Goal: Information Seeking & Learning: Learn about a topic

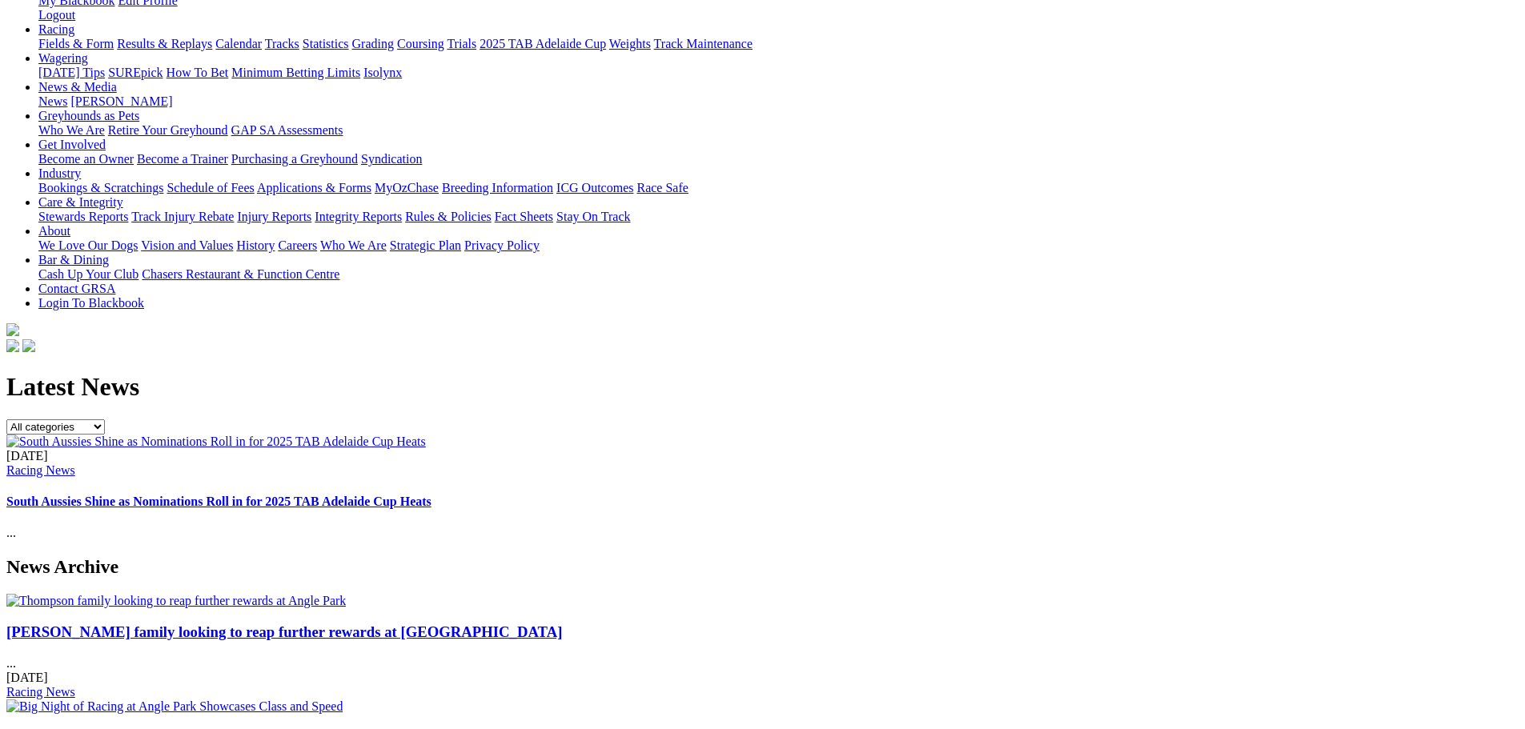
scroll to position [240, 0]
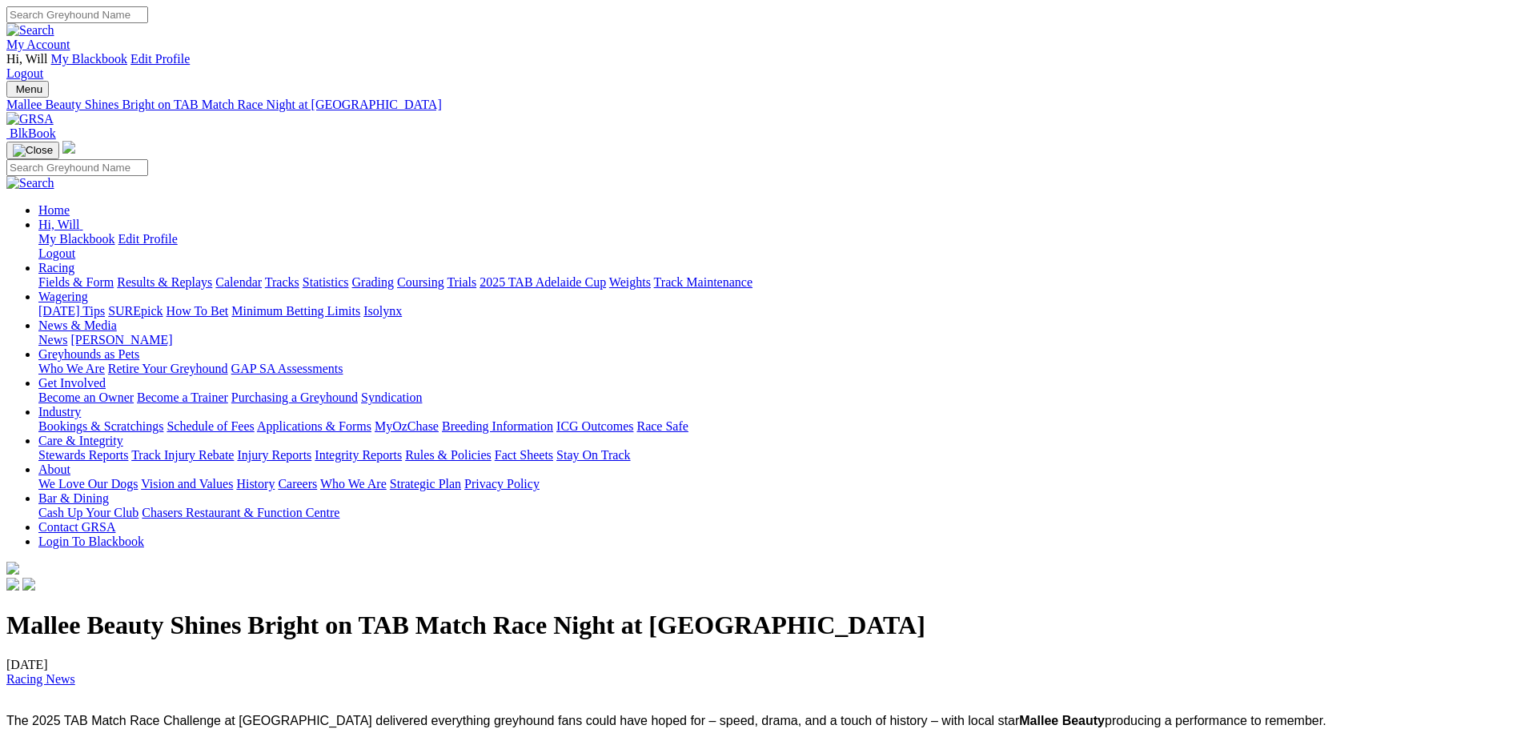
click at [67, 333] on link "News" at bounding box center [52, 340] width 29 height 14
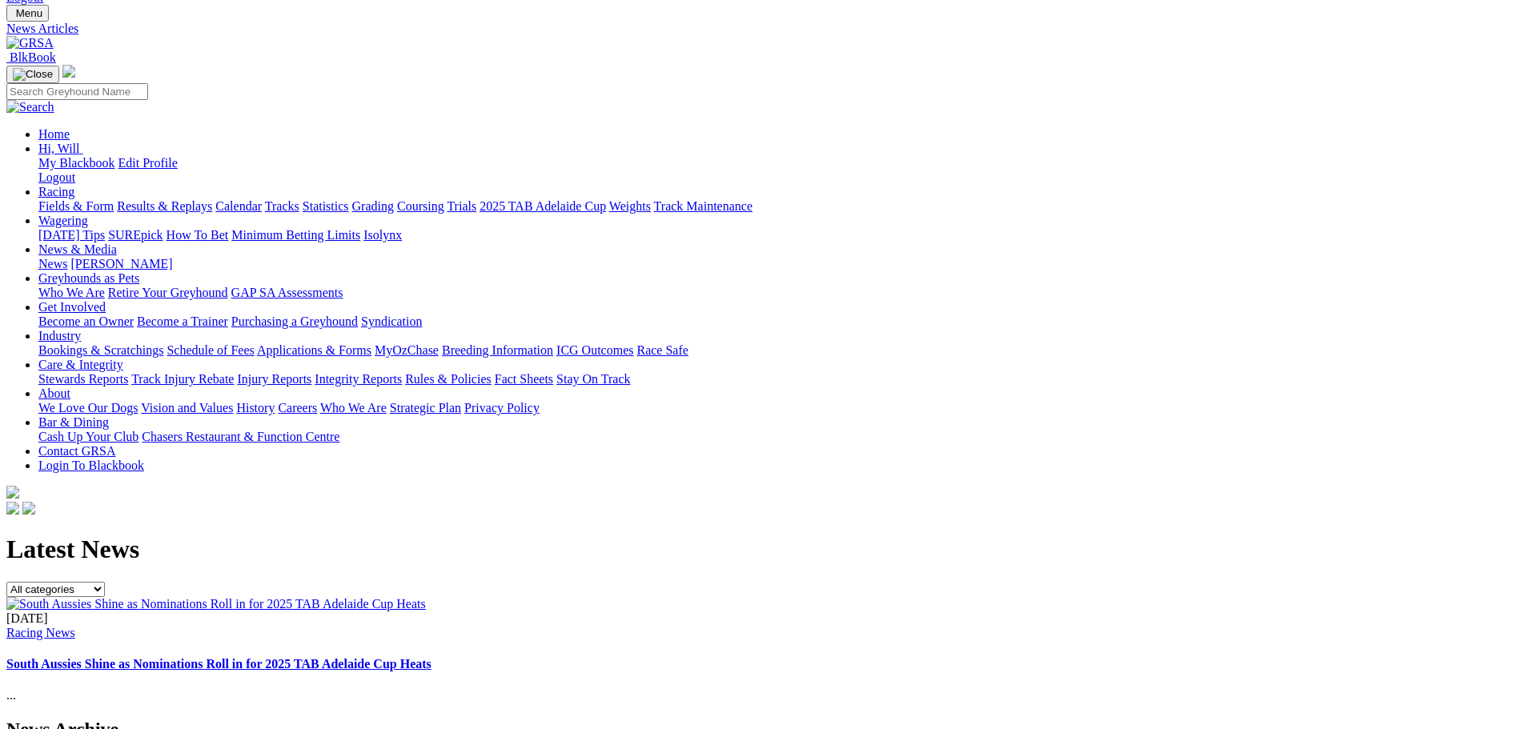
scroll to position [80, 0]
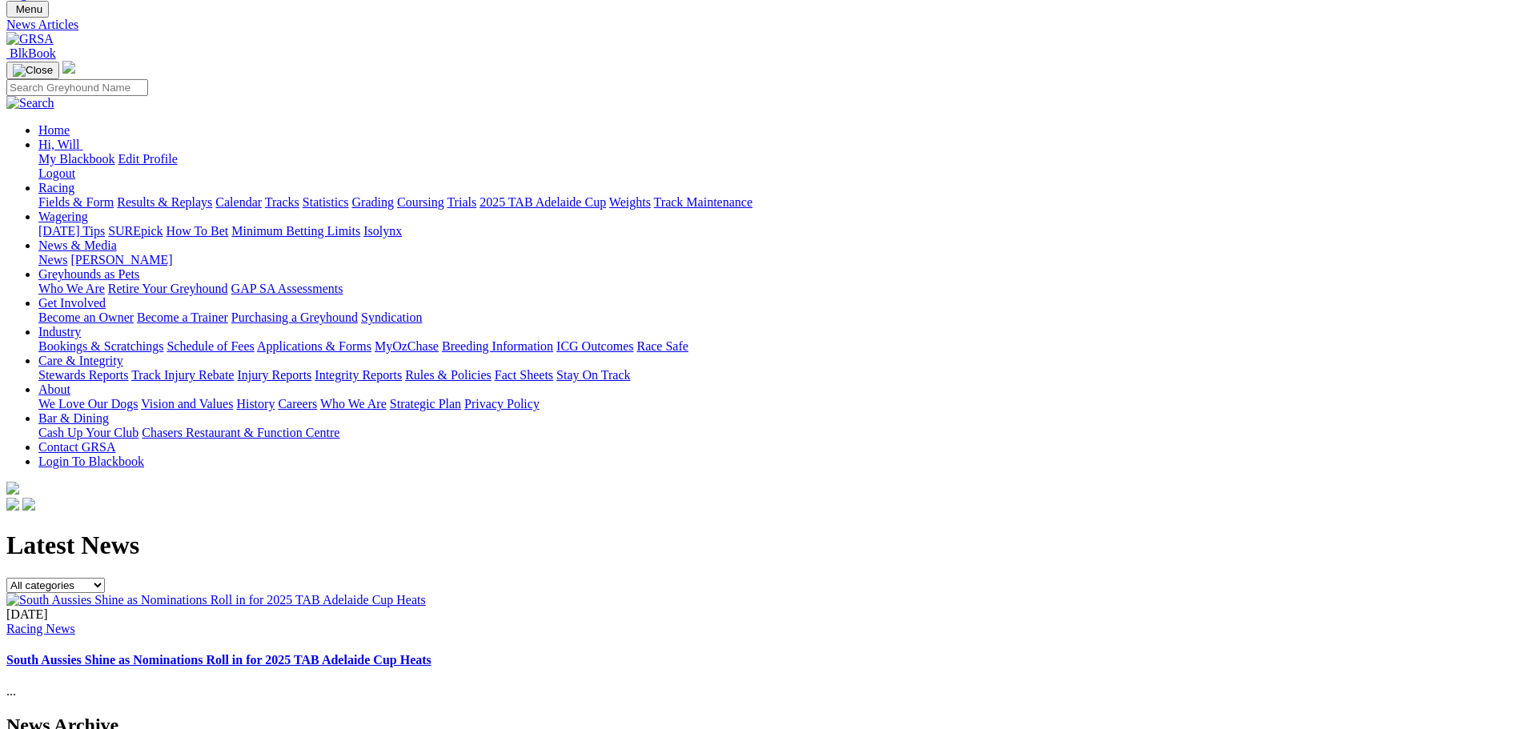
click at [75, 622] on link "Racing News" at bounding box center [40, 629] width 69 height 14
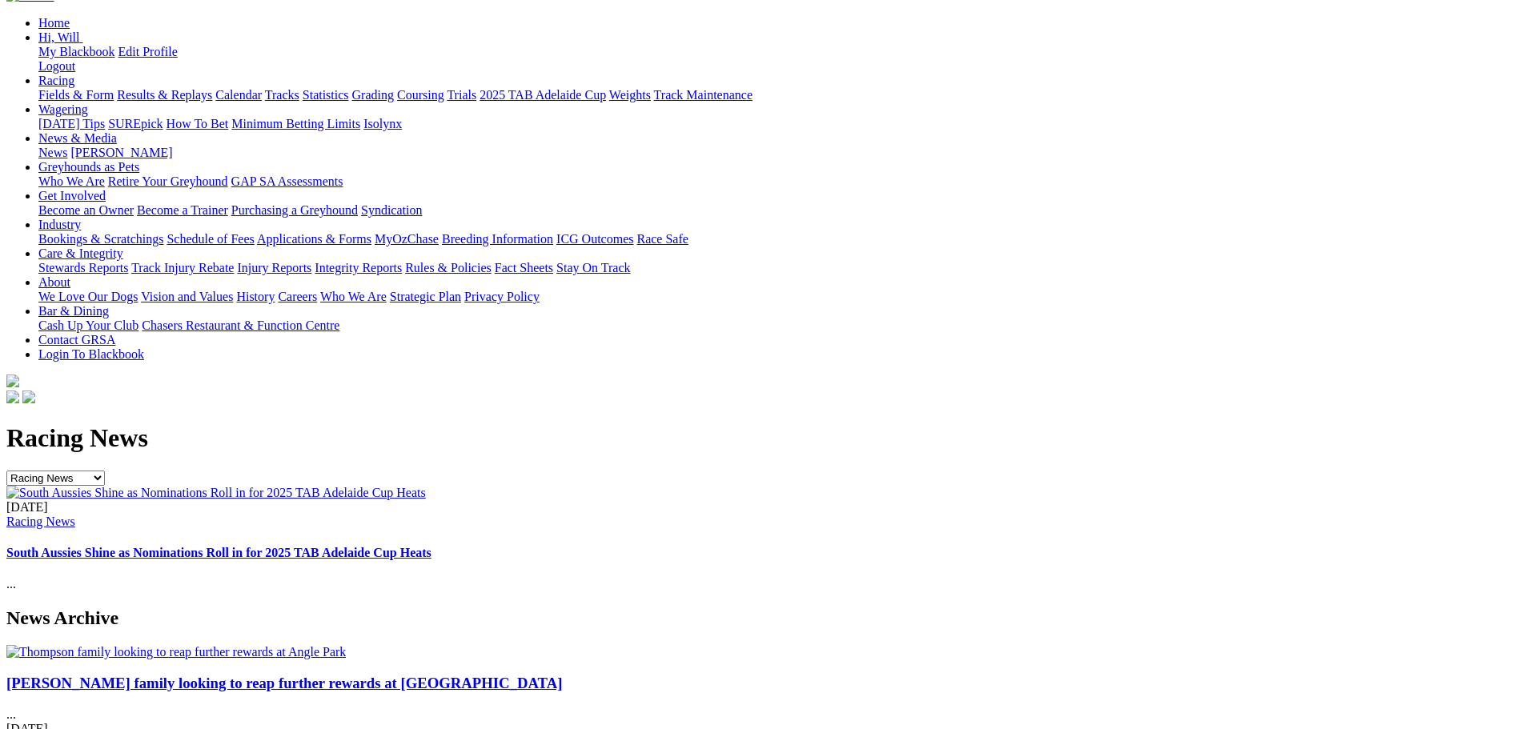
scroll to position [240, 0]
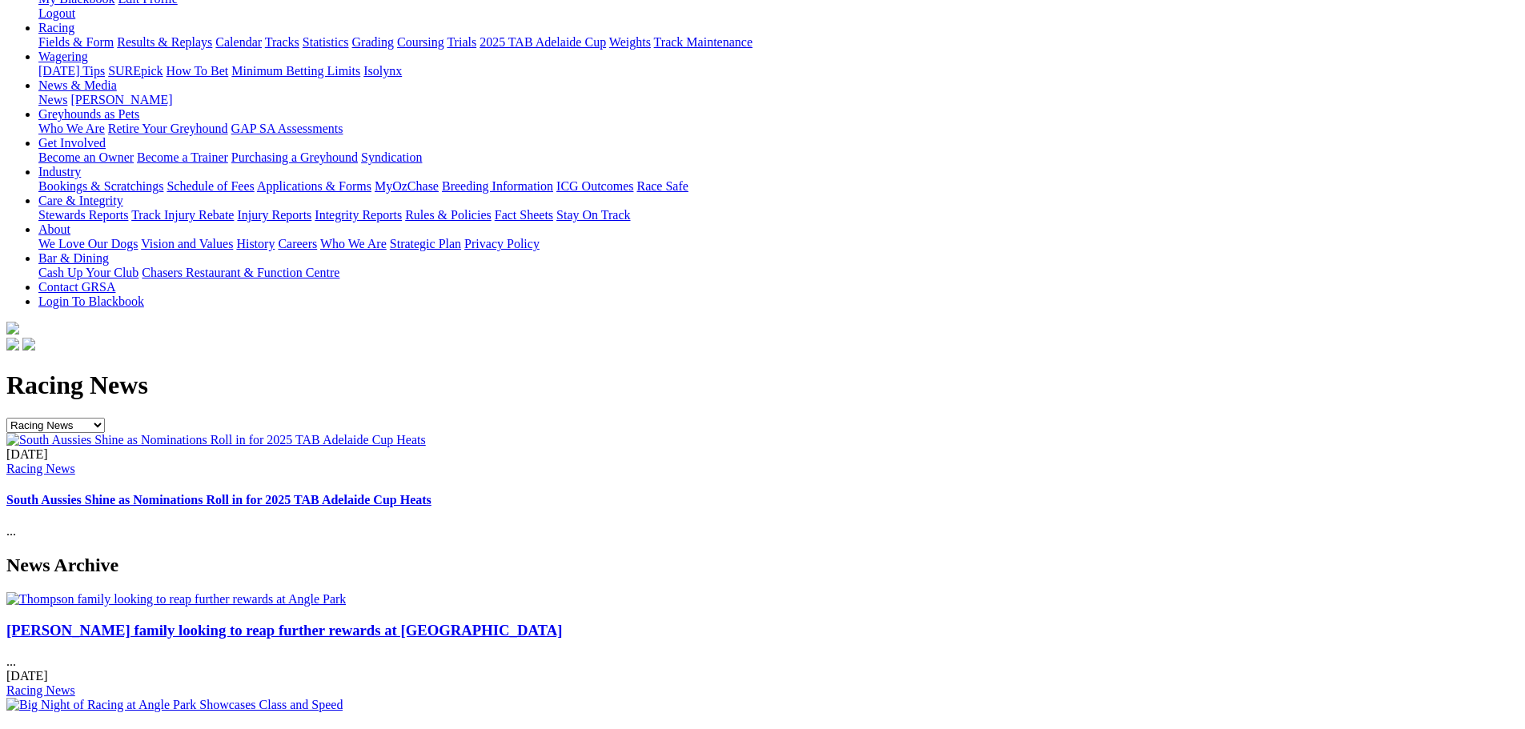
click at [432, 493] on link "South Aussies Shine as Nominations Roll in for 2025 TAB Adelaide Cup Heats" at bounding box center [218, 500] width 425 height 14
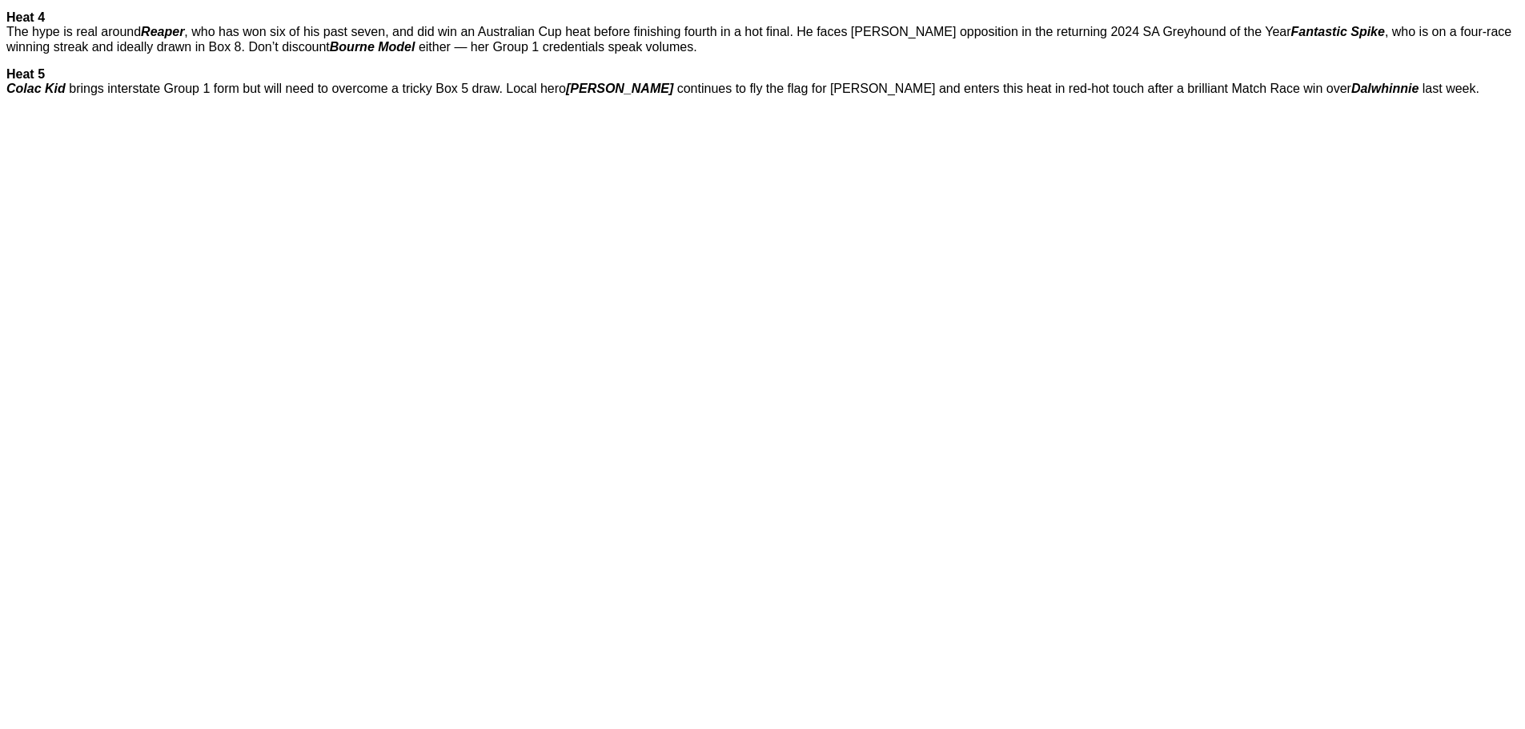
scroll to position [2162, 0]
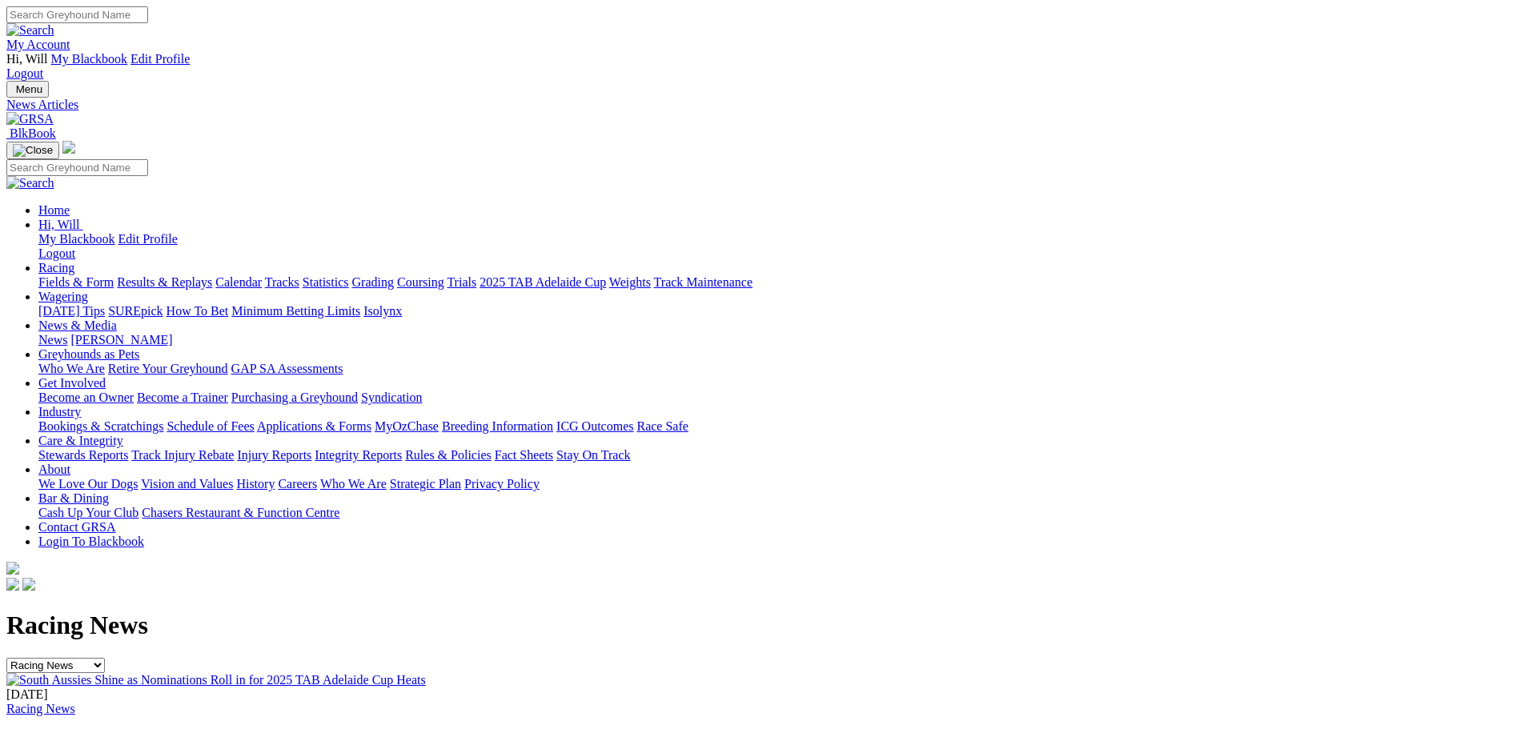
drag, startPoint x: 335, startPoint y: 70, endPoint x: 415, endPoint y: 107, distance: 88.8
click at [54, 112] on img at bounding box center [29, 119] width 47 height 14
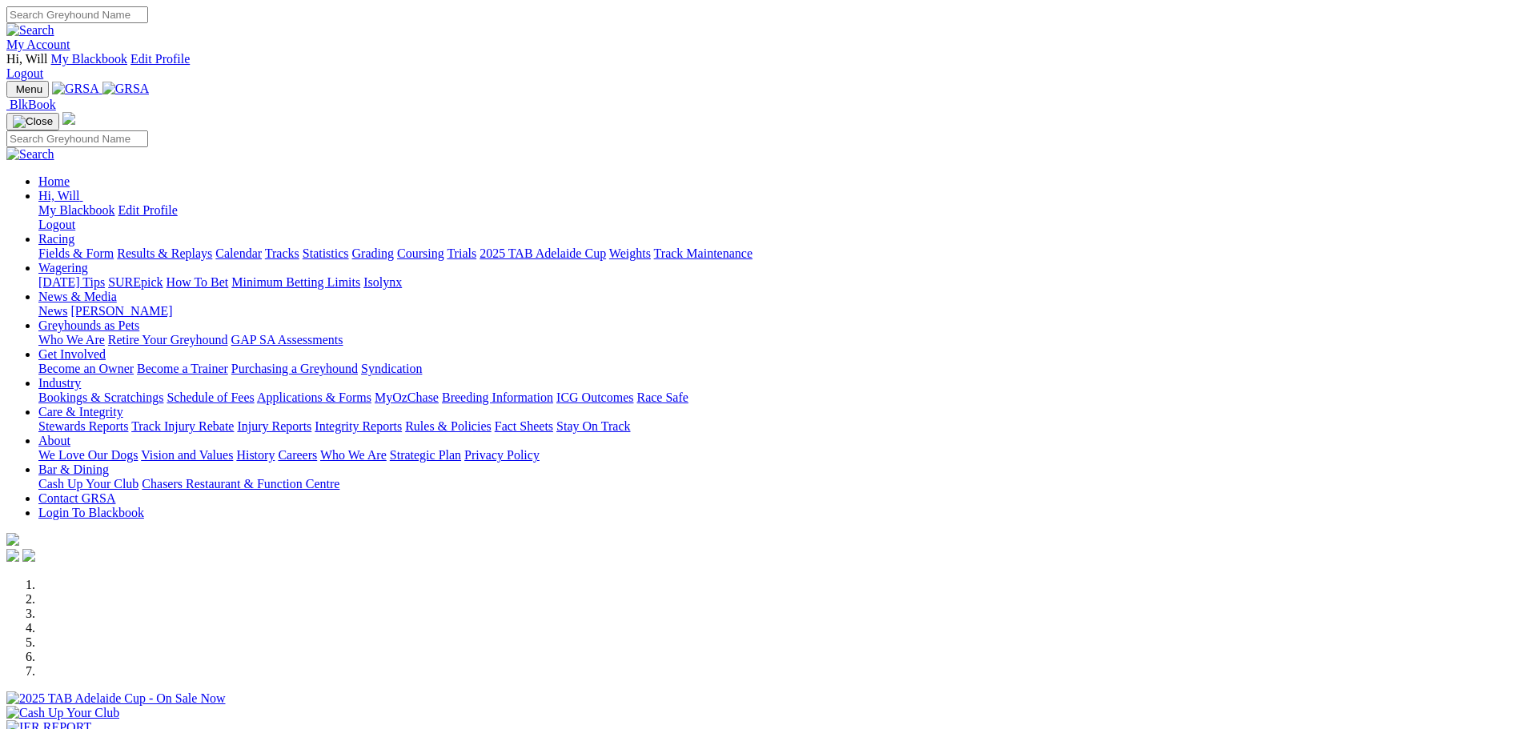
click at [212, 247] on link "Results & Replays" at bounding box center [164, 254] width 95 height 14
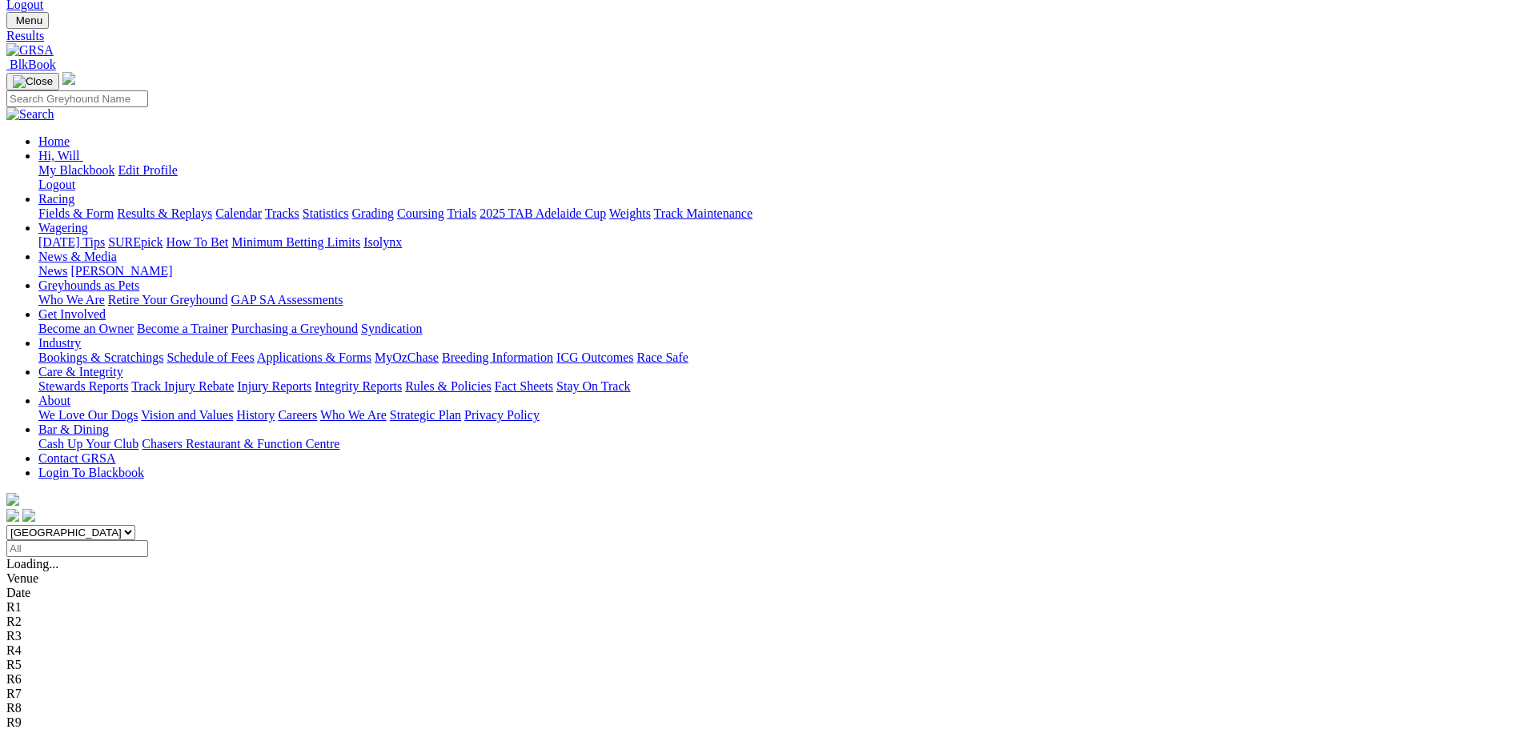
scroll to position [240, 0]
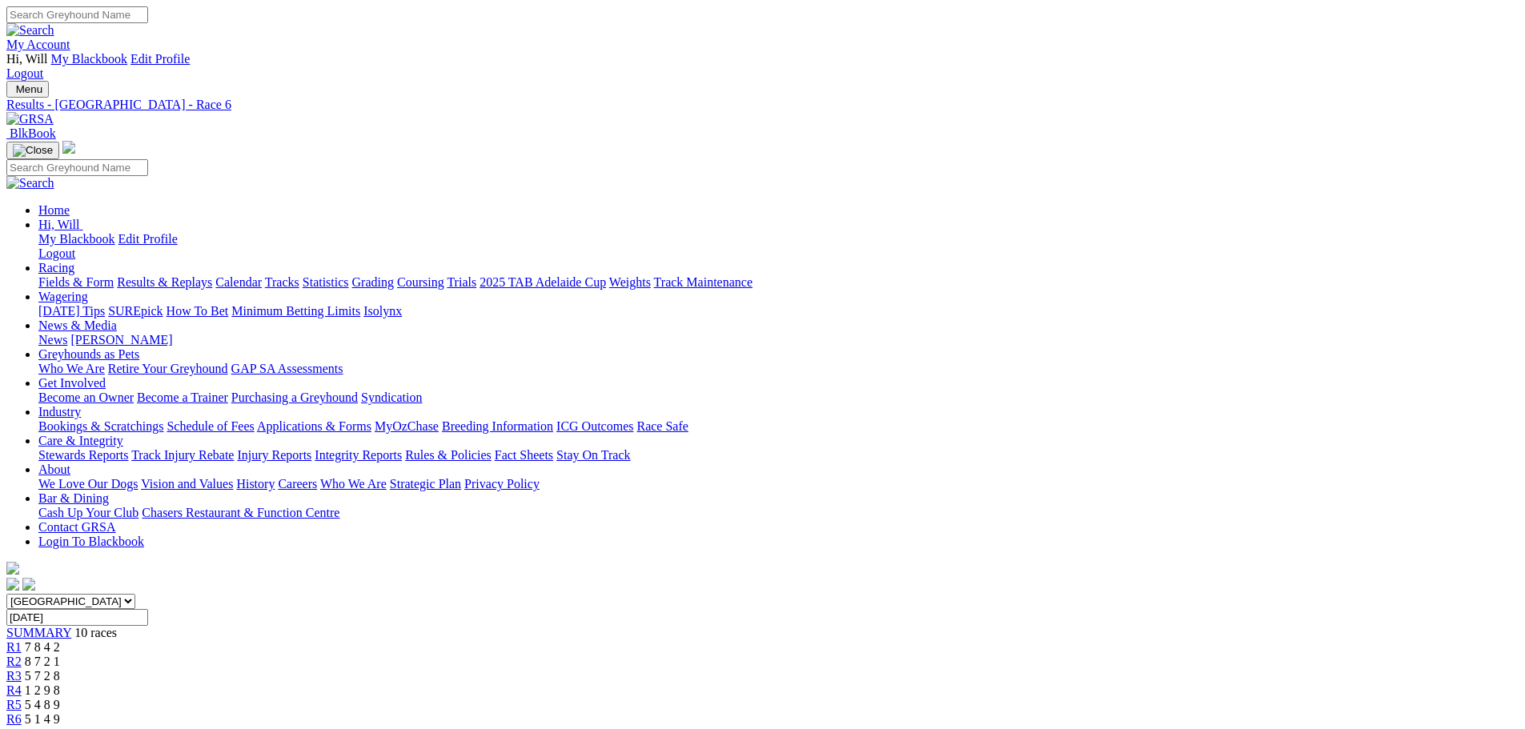
click at [807, 698] on div "R5 5 4 8 9" at bounding box center [762, 705] width 1512 height 14
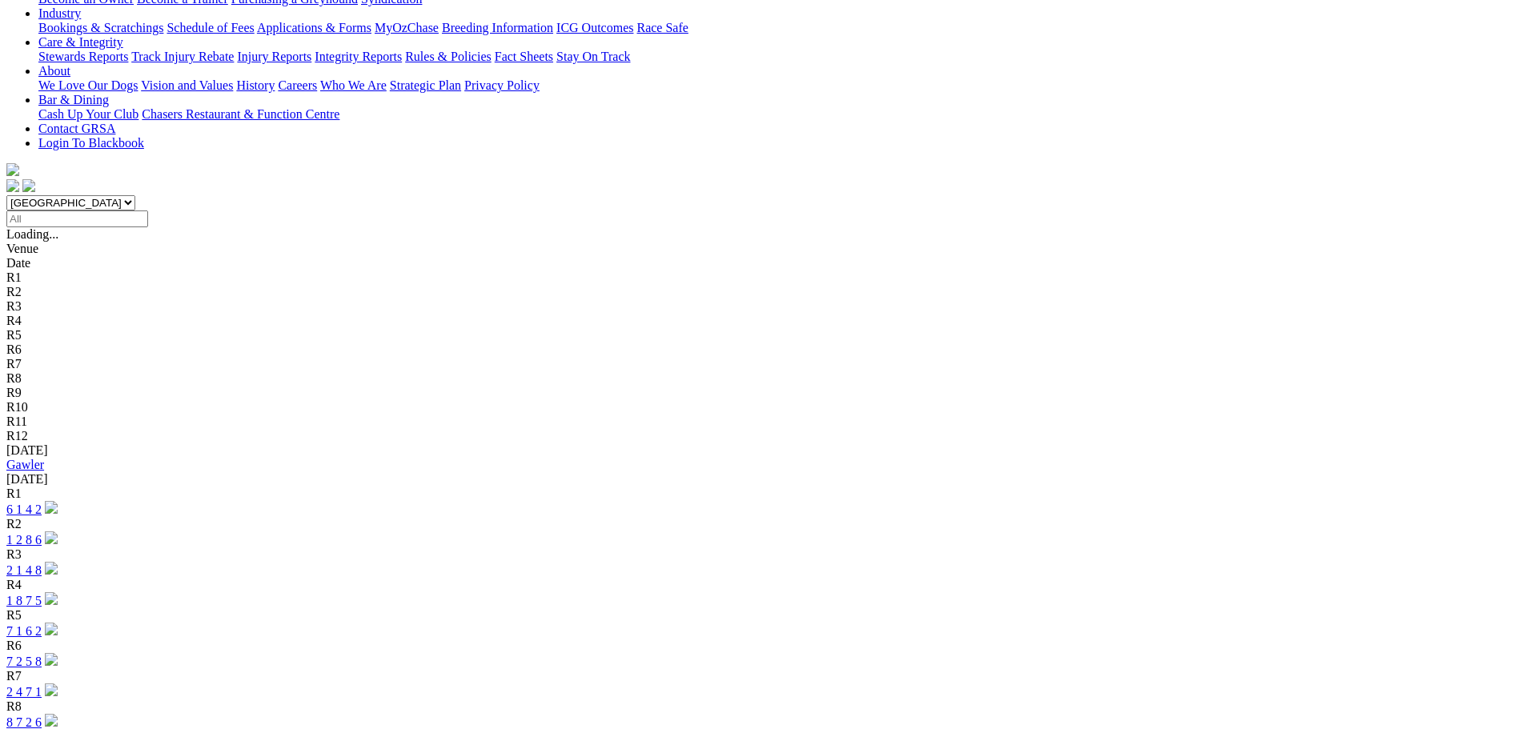
scroll to position [400, 0]
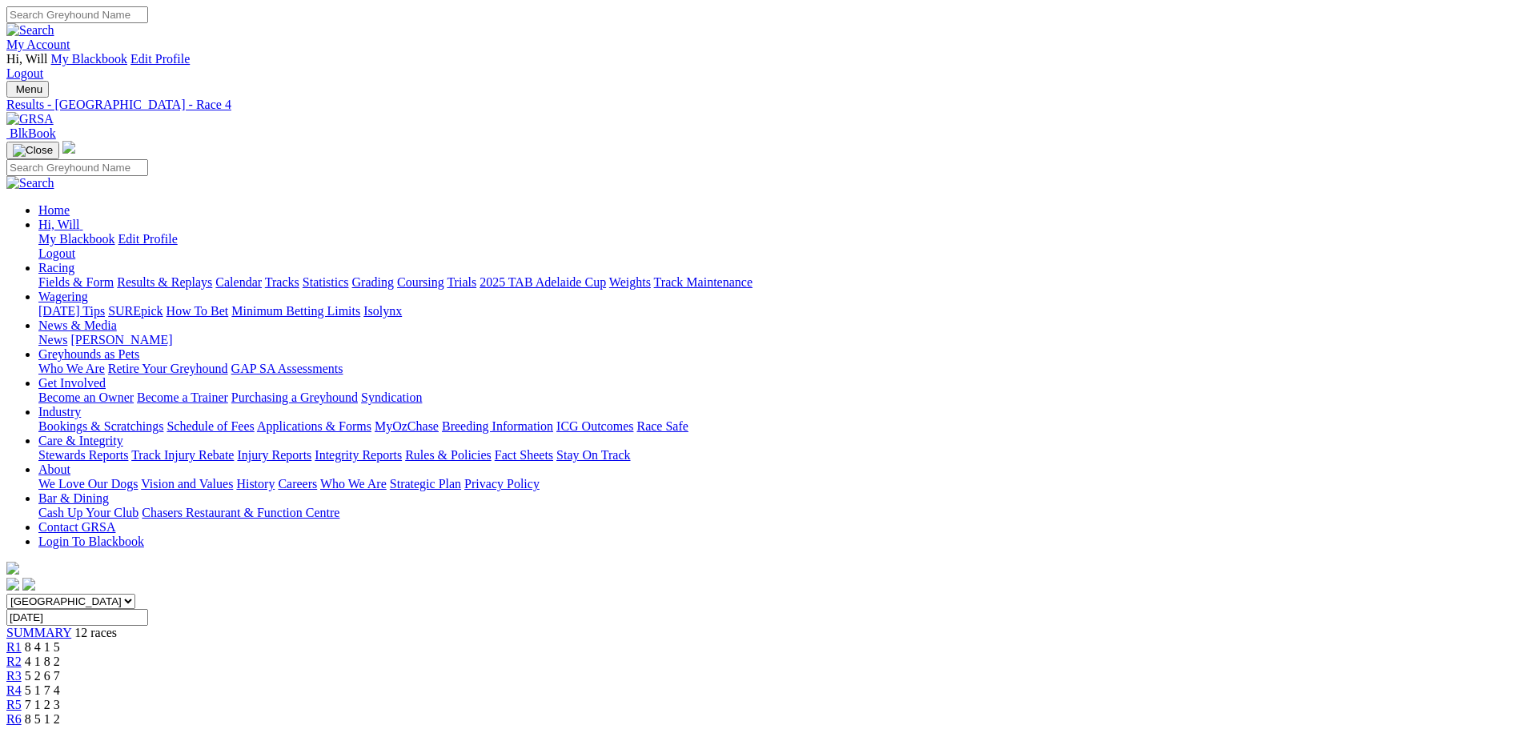
click at [22, 669] on link "R3" at bounding box center [13, 676] width 15 height 14
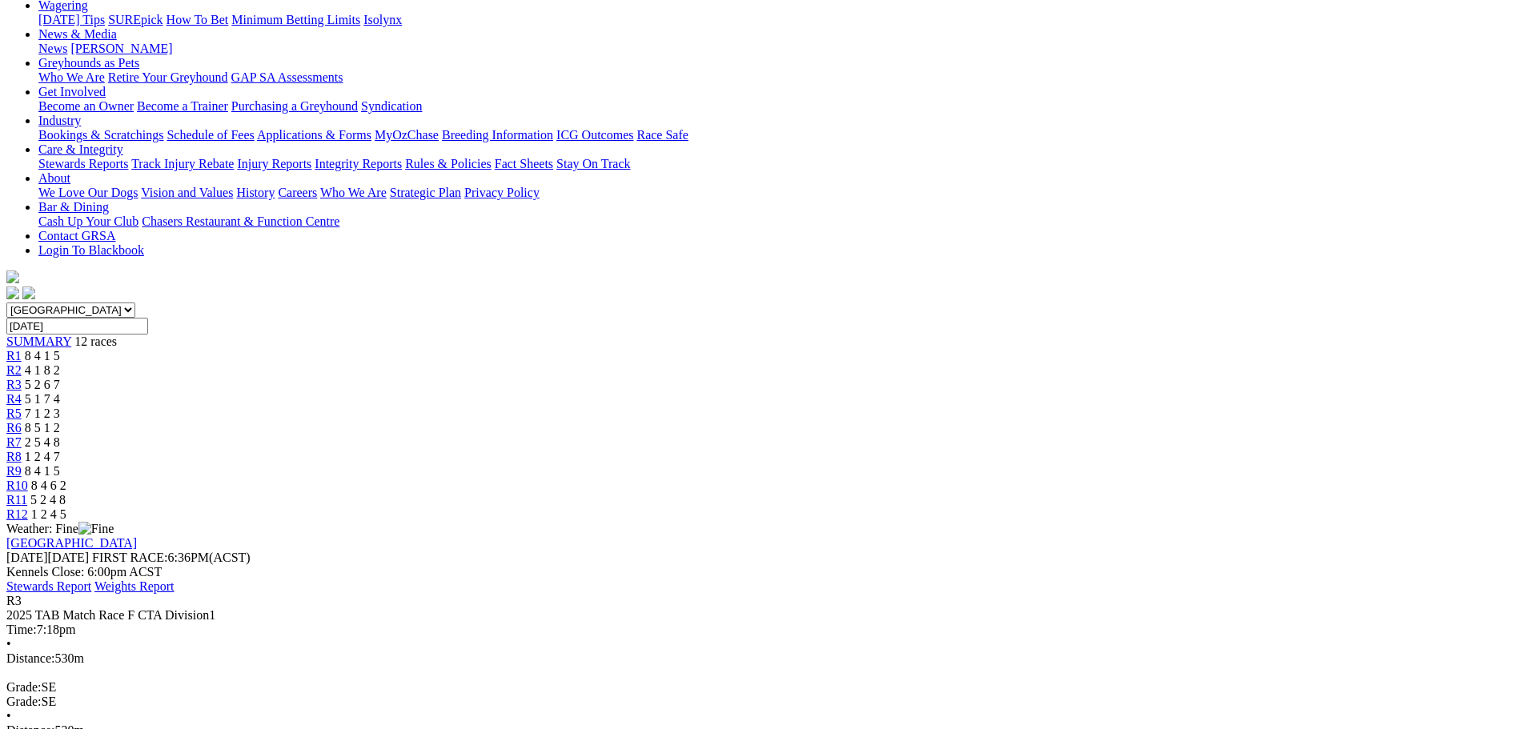
scroll to position [320, 0]
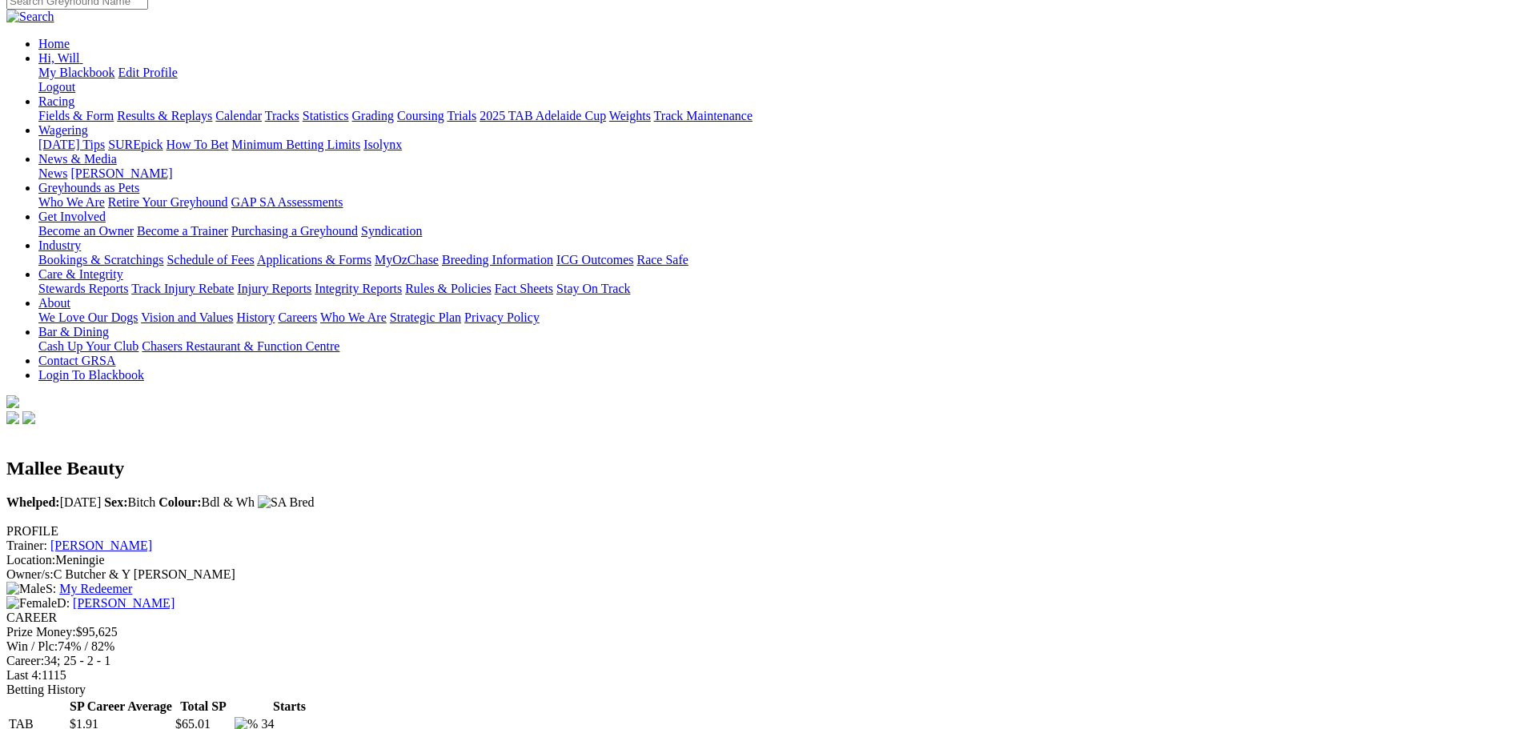
scroll to position [400, 0]
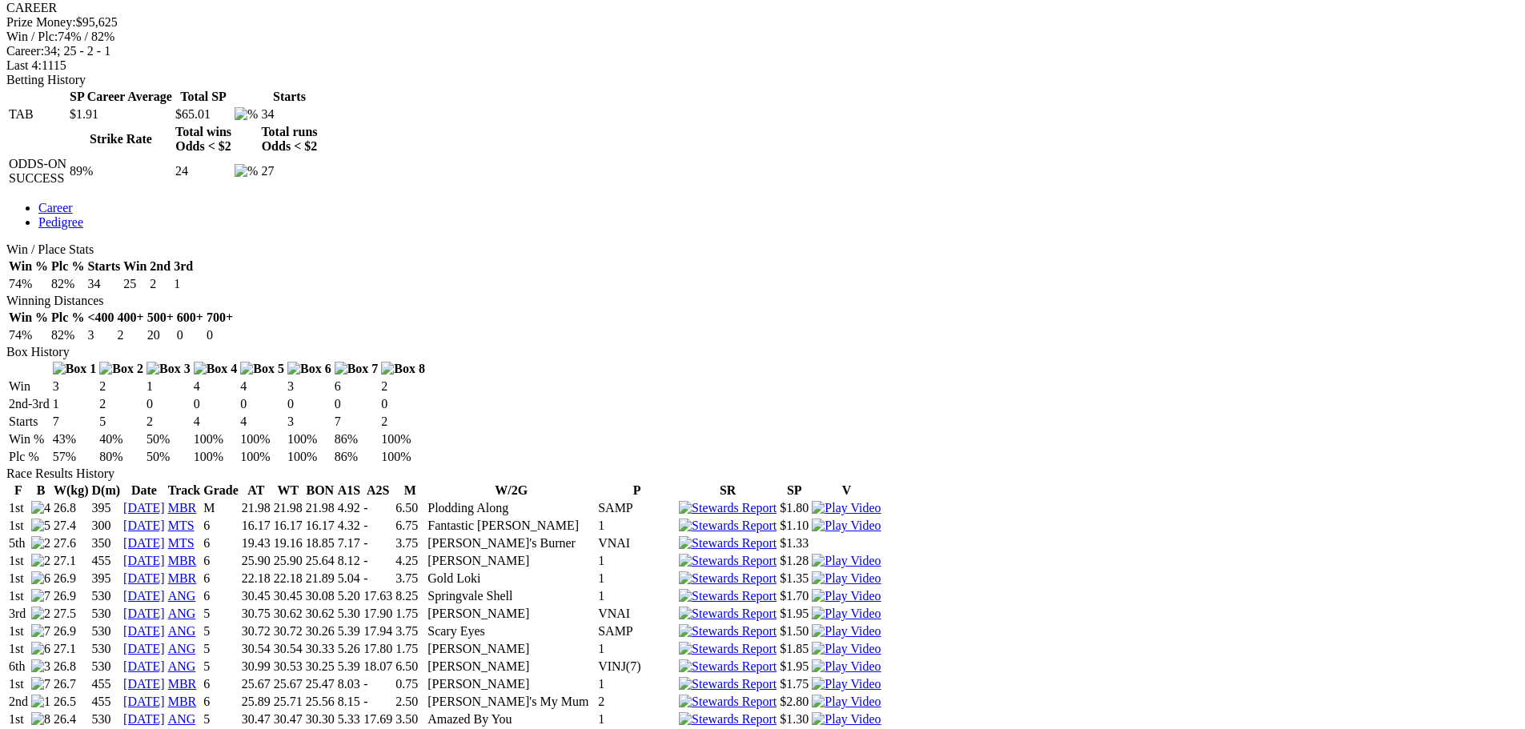
scroll to position [801, 0]
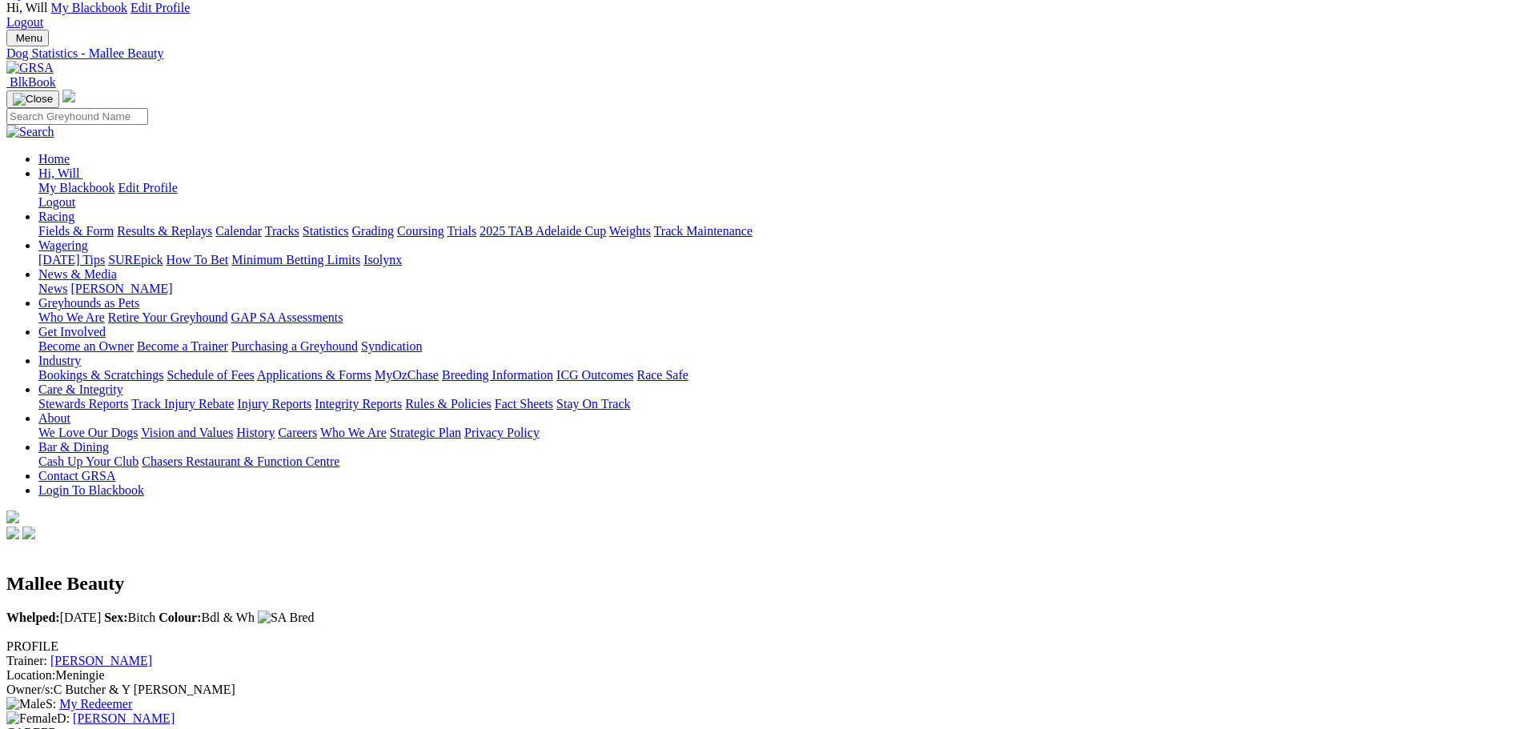
scroll to position [0, 0]
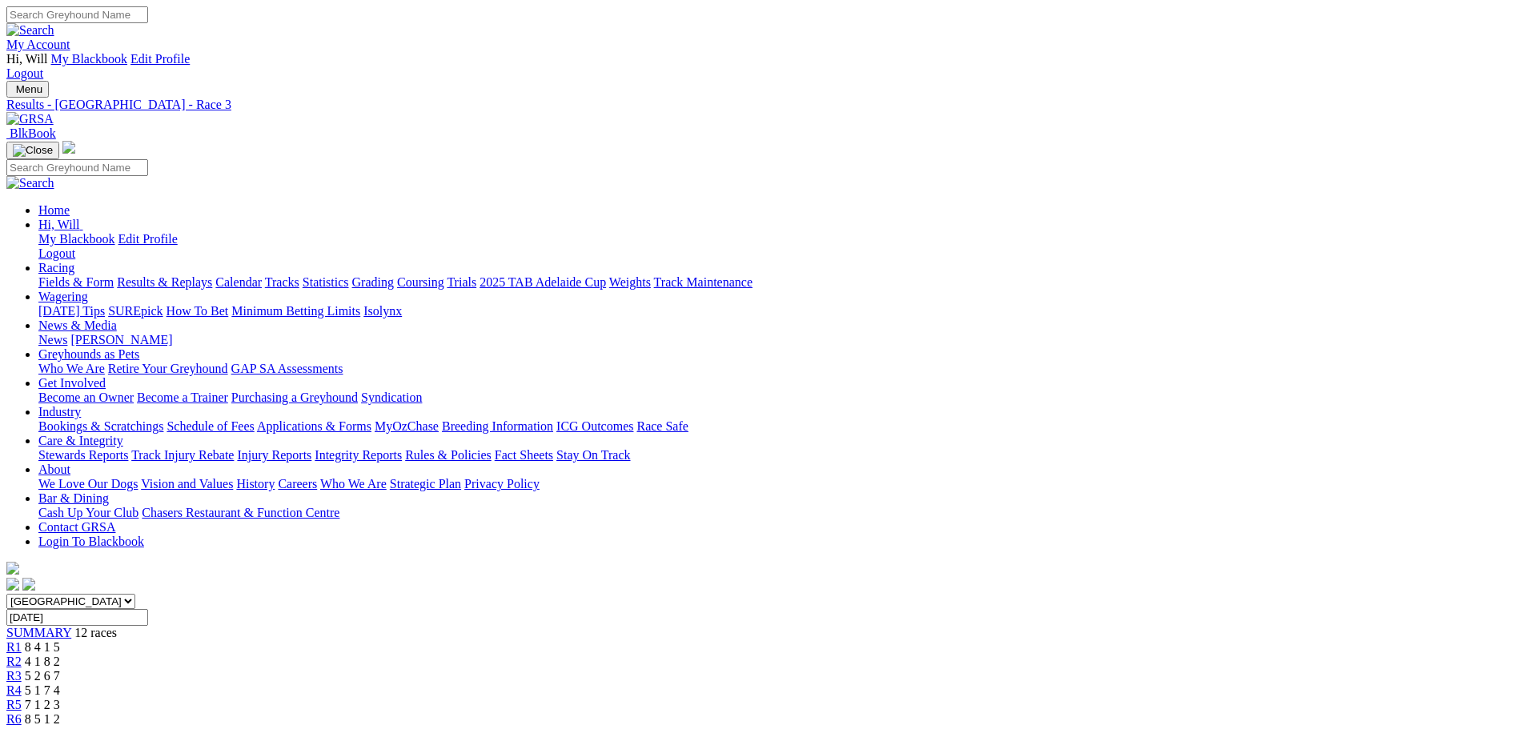
click at [22, 640] on span "R1" at bounding box center [13, 647] width 15 height 14
